Goal: Obtain resource: Download file/media

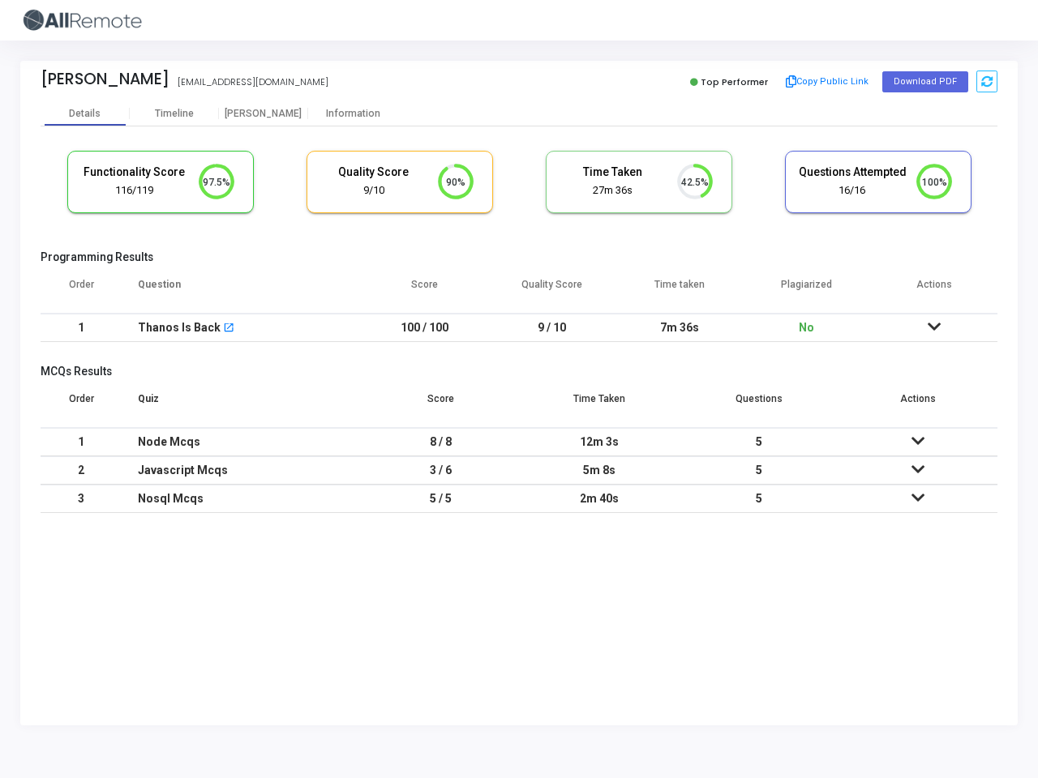
scroll to position [34, 41]
click at [825, 82] on button "Copy Public Link" at bounding box center [827, 82] width 93 height 24
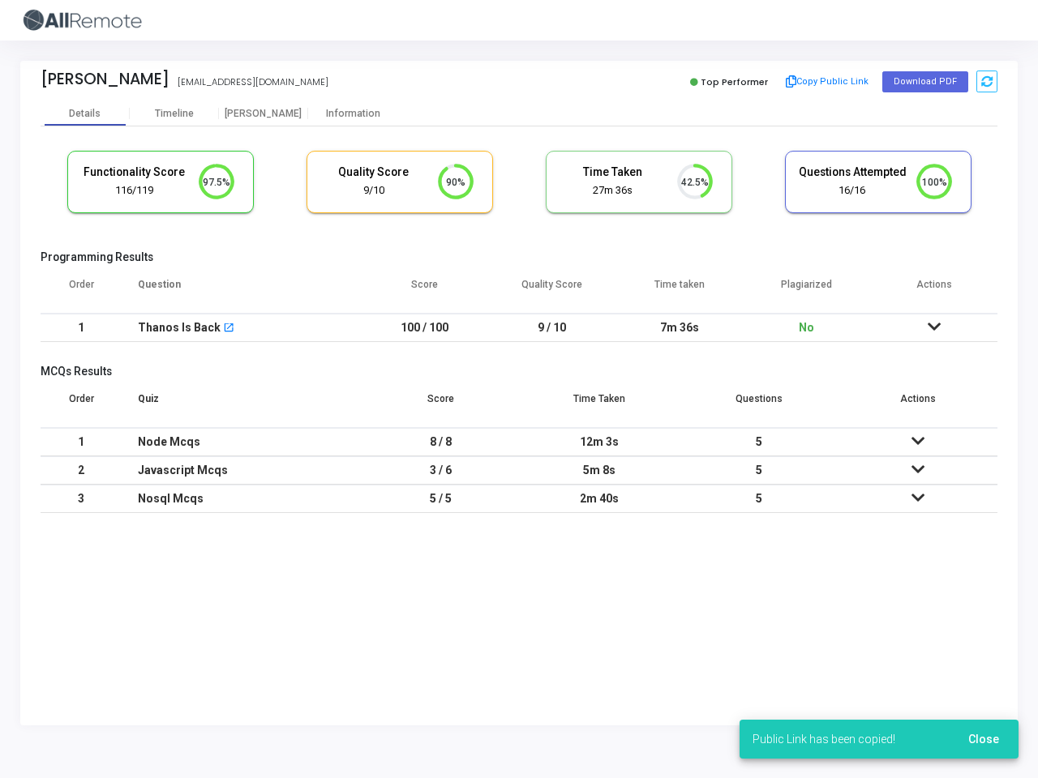
click at [924, 82] on button "Download PDF" at bounding box center [925, 81] width 86 height 21
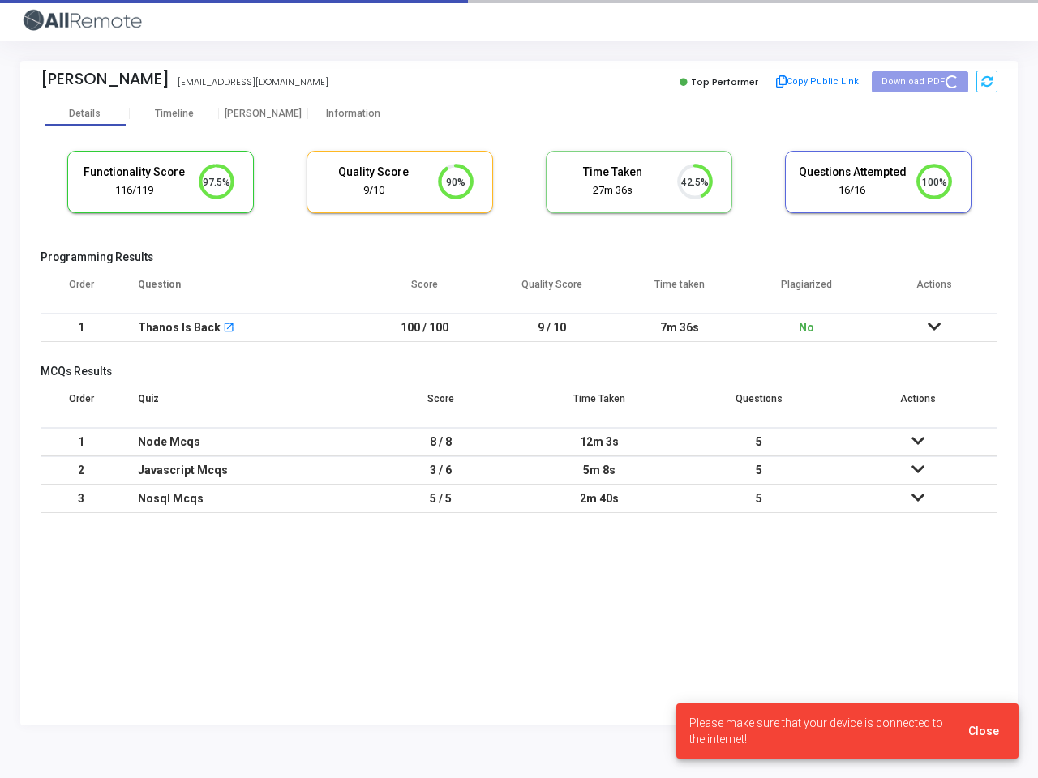
click at [986, 81] on icon at bounding box center [986, 81] width 11 height 11
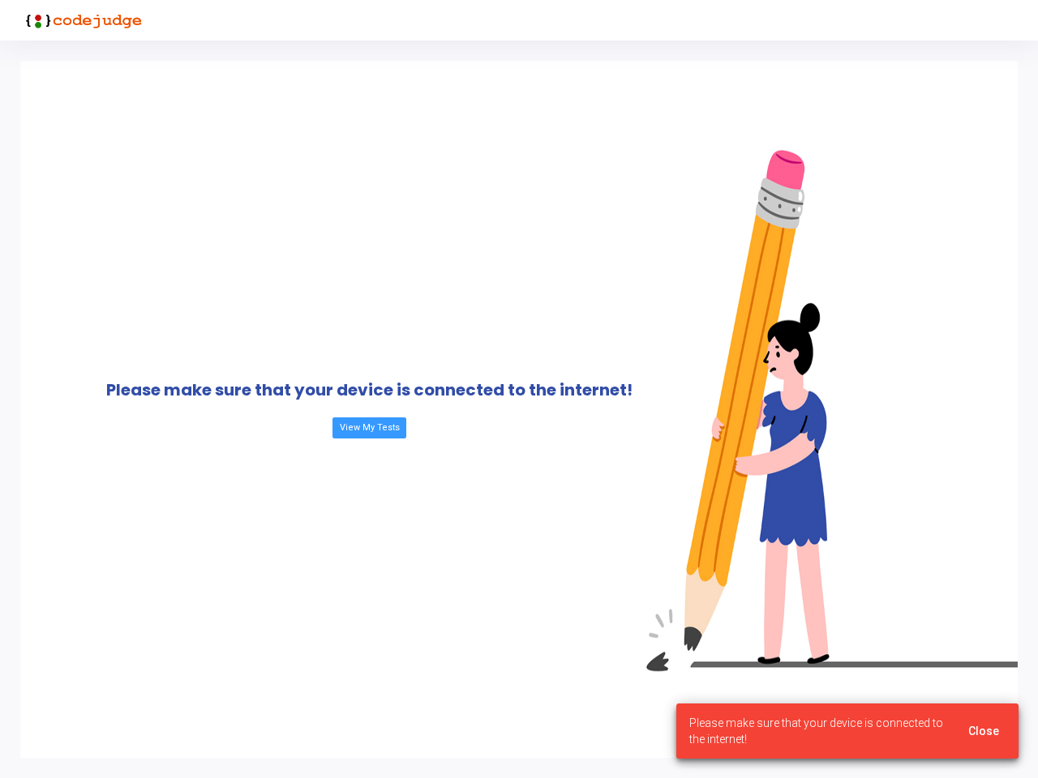
click at [85, 114] on div "Please make sure that your device is connected to the internet! View My Tests" at bounding box center [369, 409] width 698 height 697
click at [174, 114] on div "Please make sure that your device is connected to the internet! View My Tests" at bounding box center [369, 409] width 698 height 697
click at [264, 114] on div "Please make sure that your device is connected to the internet! View My Tests" at bounding box center [369, 409] width 698 height 697
click at [353, 114] on div "Please make sure that your device is connected to the internet! View My Tests" at bounding box center [369, 409] width 698 height 697
click at [216, 182] on div "Please make sure that your device is connected to the internet! View My Tests" at bounding box center [369, 409] width 698 height 697
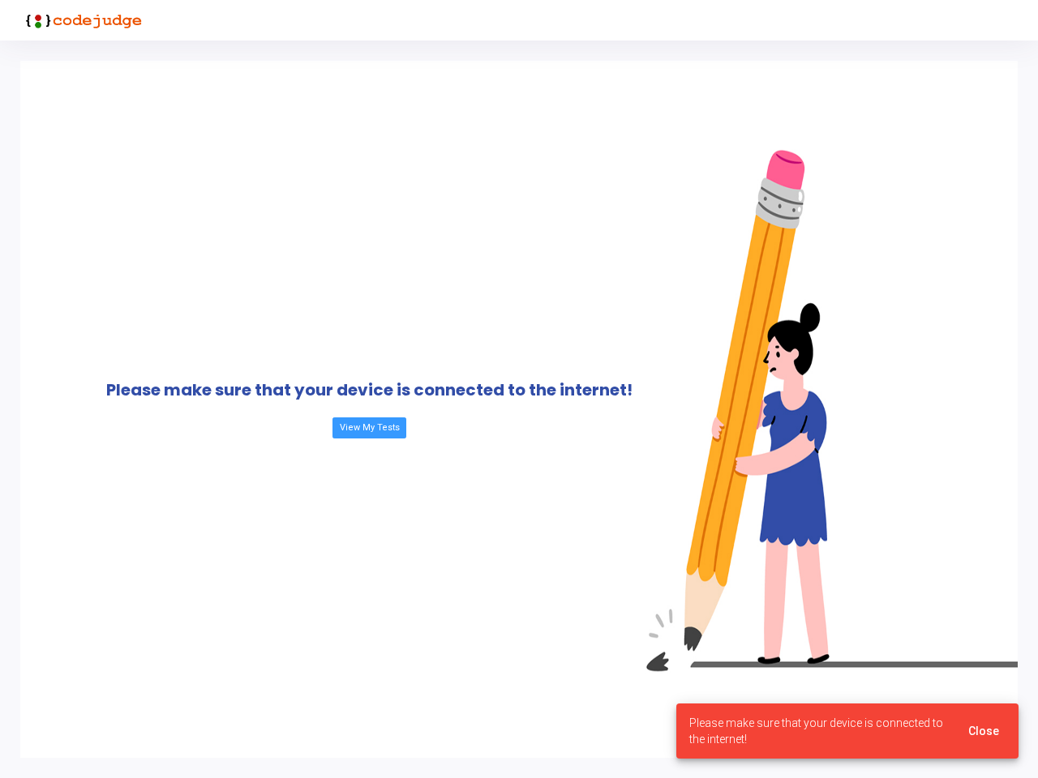
click at [216, 182] on div "Please make sure that your device is connected to the internet! View My Tests" at bounding box center [369, 409] width 698 height 697
click at [456, 182] on div "Please make sure that your device is connected to the internet! View My Tests" at bounding box center [369, 409] width 698 height 697
